Goal: Task Accomplishment & Management: Manage account settings

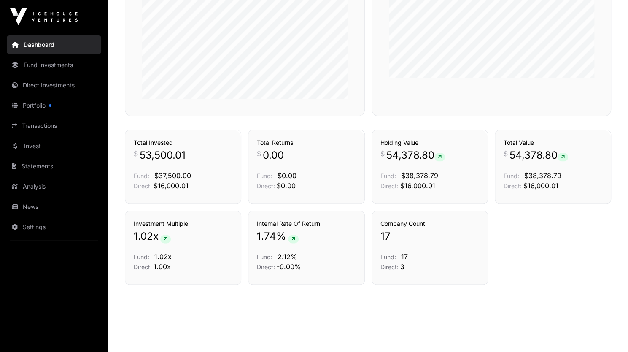
scroll to position [548, 0]
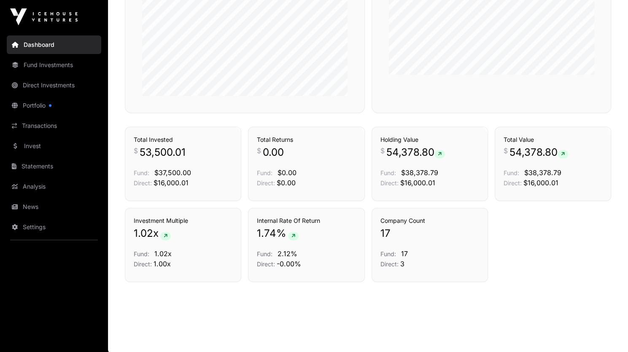
click at [207, 116] on link "Transactions" at bounding box center [215, 112] width 35 height 8
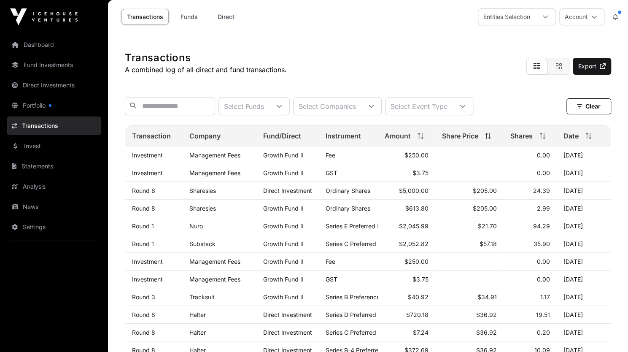
click at [32, 107] on link "Portfolio" at bounding box center [54, 105] width 95 height 19
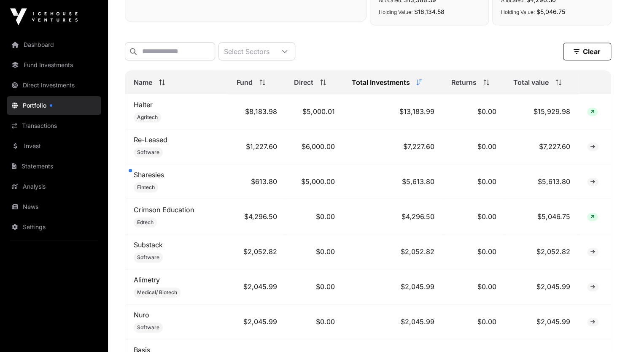
scroll to position [321, 0]
drag, startPoint x: 231, startPoint y: 180, endPoint x: 279, endPoint y: 192, distance: 48.7
click at [279, 192] on td "$613.80" at bounding box center [256, 181] width 57 height 35
drag, startPoint x: 298, startPoint y: 184, endPoint x: 341, endPoint y: 187, distance: 43.2
click at [341, 187] on td "$5,000.00" at bounding box center [314, 181] width 57 height 35
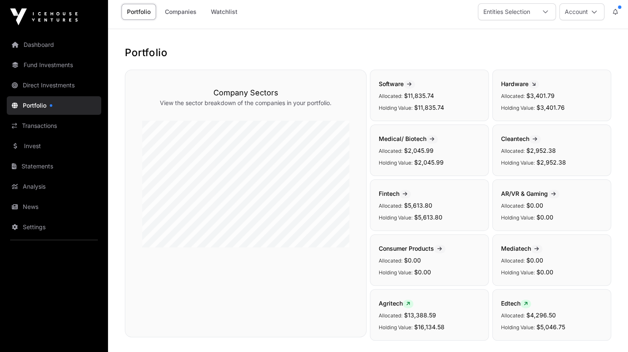
scroll to position [0, 0]
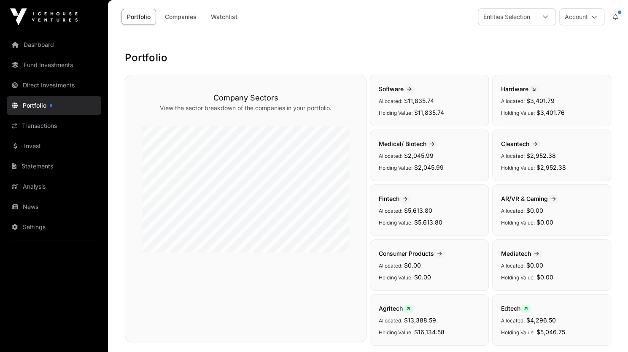
click at [618, 16] on icon at bounding box center [615, 17] width 5 height 6
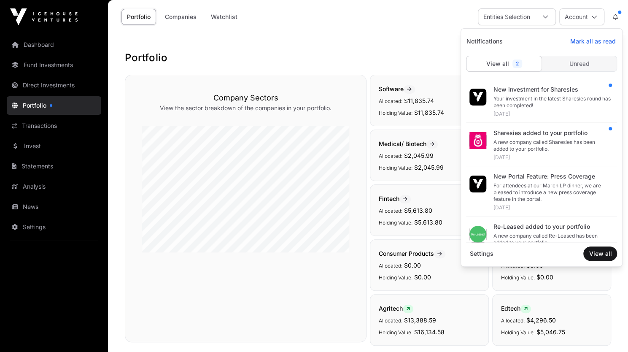
click at [615, 17] on icon at bounding box center [615, 17] width 5 height 6
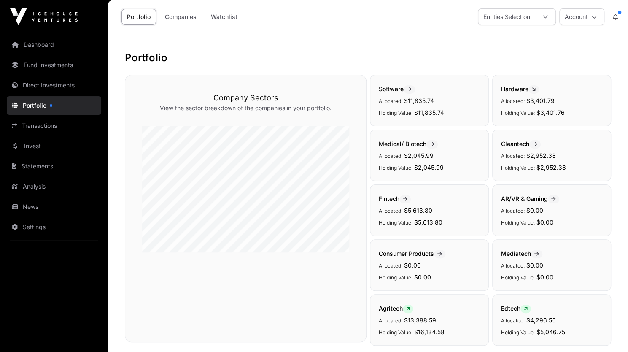
click at [613, 17] on icon at bounding box center [615, 17] width 5 height 6
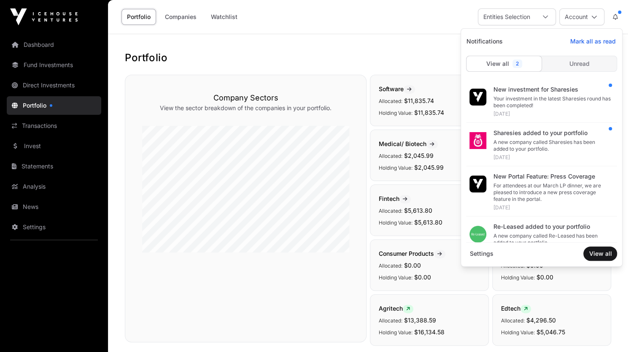
click at [32, 225] on link "Settings" at bounding box center [54, 227] width 95 height 19
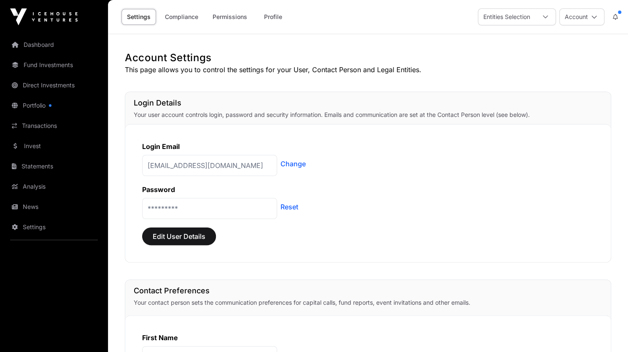
click at [41, 49] on link "Dashboard" at bounding box center [54, 44] width 95 height 19
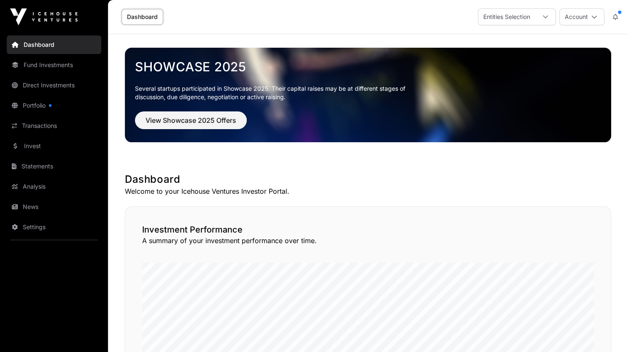
click at [597, 13] on button "Account" at bounding box center [582, 16] width 45 height 17
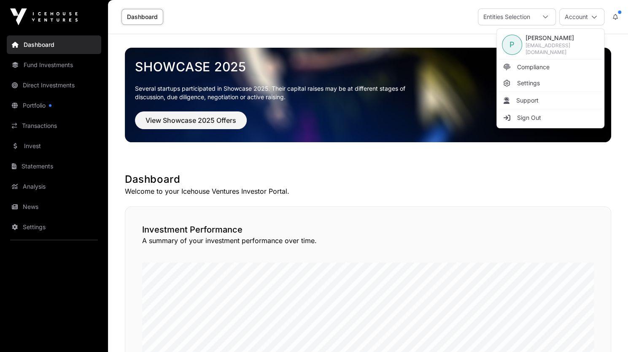
click at [525, 110] on link "Sign Out" at bounding box center [551, 117] width 104 height 15
